Goal: Transaction & Acquisition: Purchase product/service

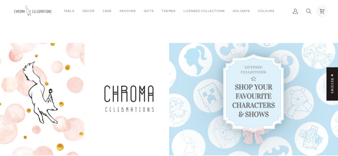
click at [324, 8] on link "Cart $0.00 (0)" at bounding box center [322, 11] width 13 height 22
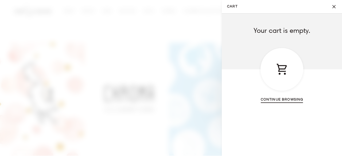
click at [274, 83] on div "Cart" at bounding box center [282, 69] width 43 height 43
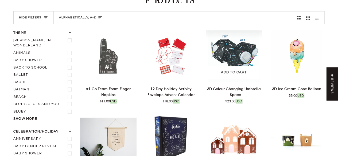
scroll to position [53, 0]
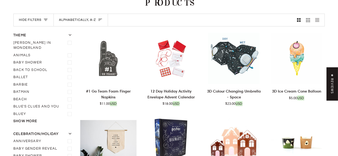
click at [82, 14] on button "Alphabetically, A-Z Sort" at bounding box center [81, 20] width 55 height 12
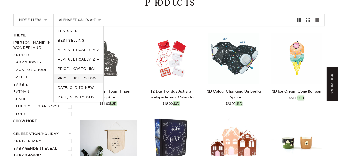
click at [82, 75] on link "Price, high to low" at bounding box center [79, 79] width 50 height 10
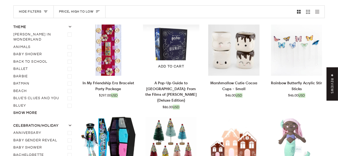
click at [169, 48] on img "A Pop-Up Guide to Hogwarts: From the Films of Harry Potter (Deluxe Edition)" at bounding box center [171, 50] width 56 height 51
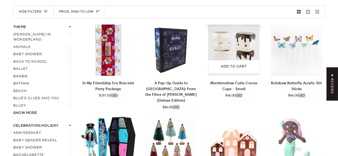
click at [239, 46] on img "Marshmallow Cutie Cocoa Cups - Small" at bounding box center [234, 50] width 56 height 51
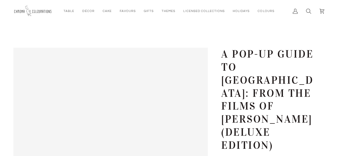
scroll to position [53, 0]
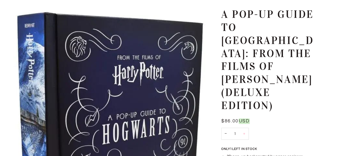
click at [244, 128] on button "+" at bounding box center [244, 134] width 9 height 12
type input "3"
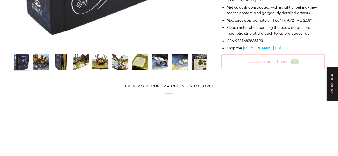
scroll to position [294, 0]
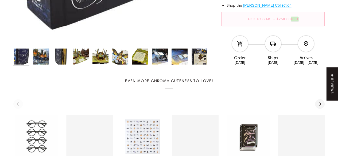
click at [274, 20] on span "•" at bounding box center [274, 19] width 5 height 4
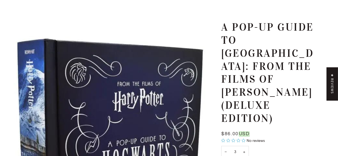
scroll to position [0, 0]
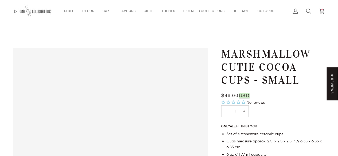
scroll to position [53, 0]
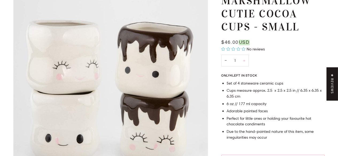
click at [243, 59] on button "+" at bounding box center [244, 61] width 9 height 12
type input "4"
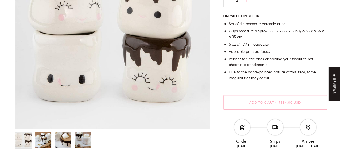
scroll to position [160, 0]
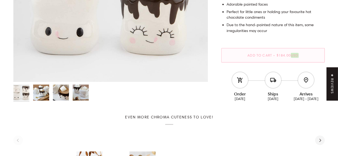
click at [273, 55] on span "•" at bounding box center [274, 55] width 5 height 4
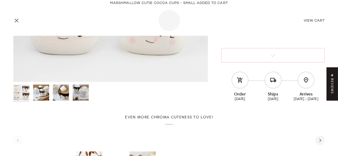
click at [306, 18] on div "View Cart" at bounding box center [274, 21] width 99 height 6
click at [321, 22] on link "View Cart" at bounding box center [314, 21] width 21 height 4
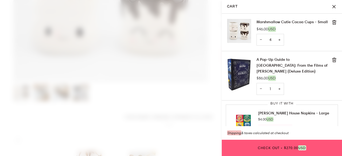
click at [275, 150] on button "Check Out • $270.00 USD" at bounding box center [282, 148] width 120 height 16
